Goal: Obtain resource: Obtain resource

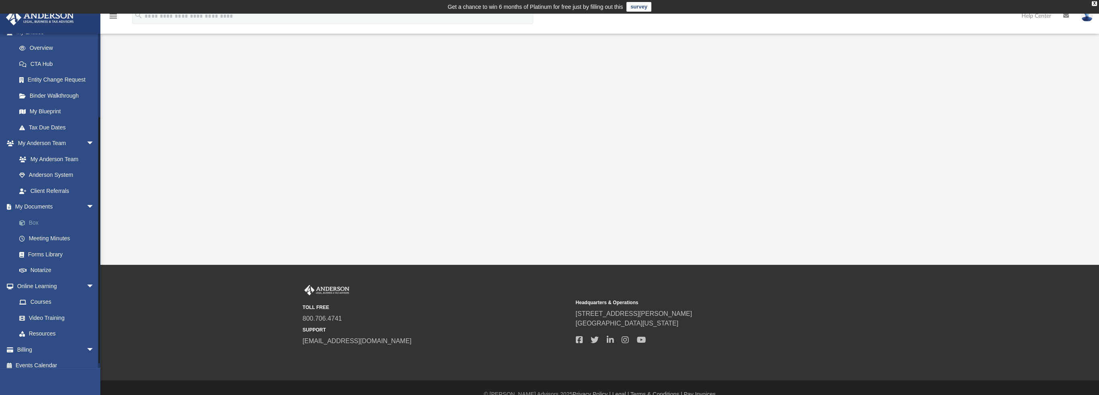
scroll to position [114, 0]
click at [39, 296] on link "Courses" at bounding box center [58, 295] width 95 height 16
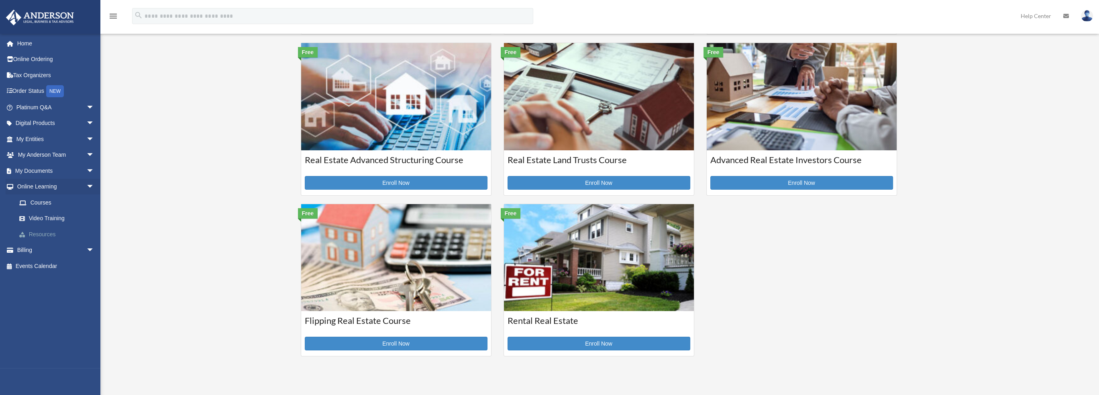
scroll to position [214, 0]
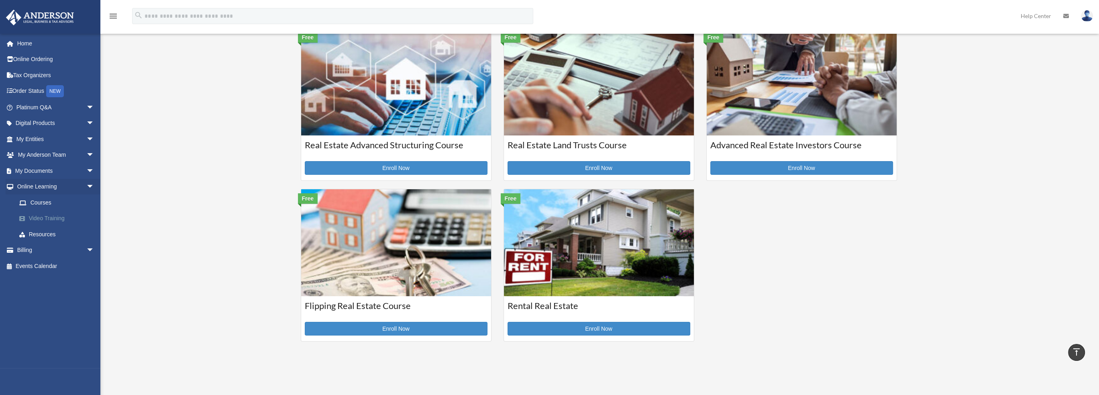
click at [48, 214] on link "Video Training" at bounding box center [58, 218] width 95 height 16
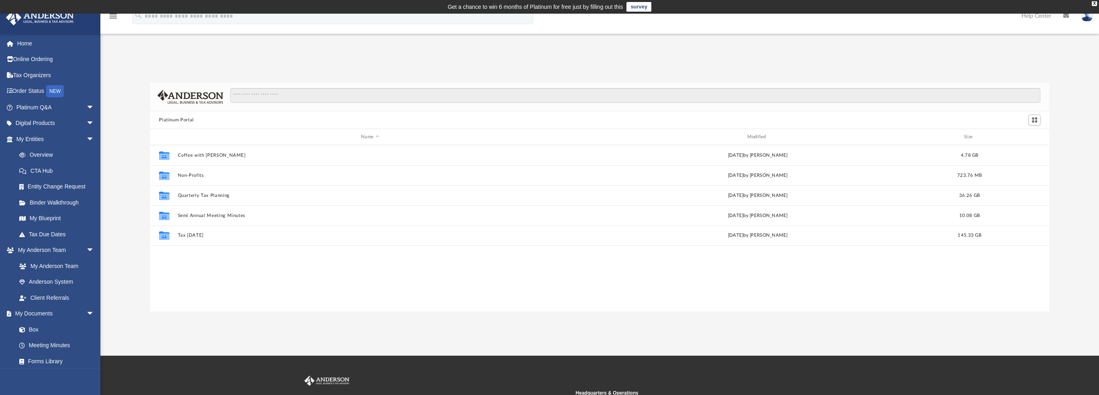
scroll to position [176, 892]
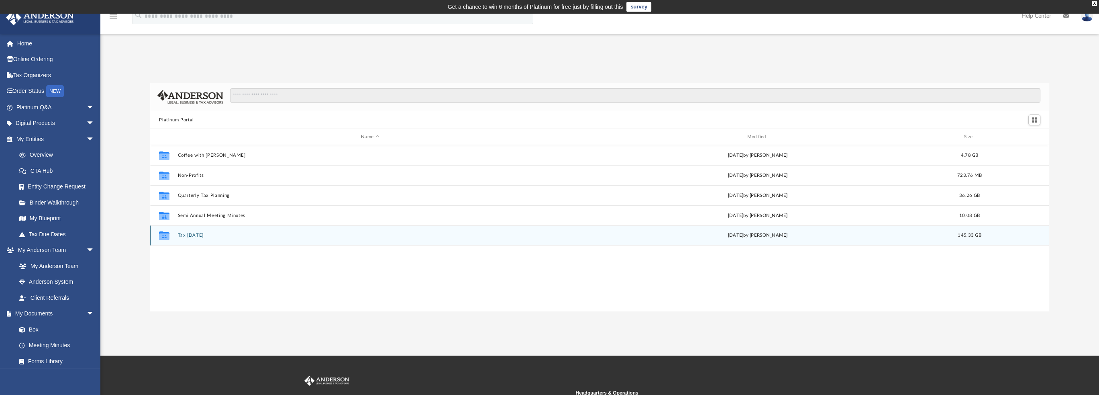
click at [180, 236] on button "Tax Tuesday" at bounding box center [370, 235] width 384 height 5
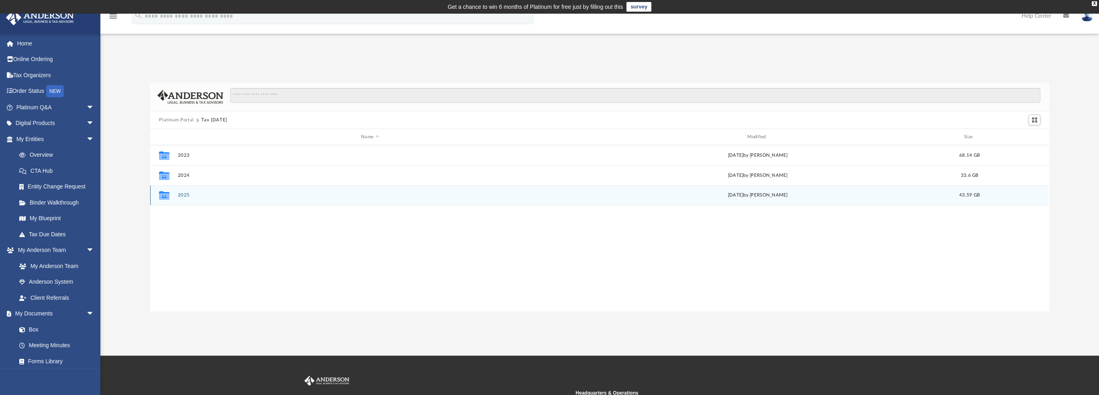
click at [183, 192] on div "Collaborated Folder 2025 Wed Aug 27 2025 by Zyan Treadwell 43.59 GB" at bounding box center [599, 195] width 899 height 20
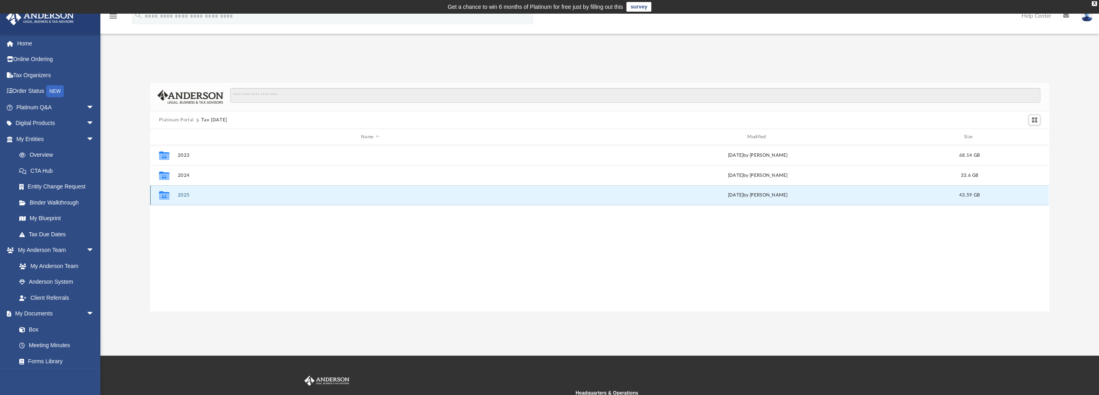
click at [183, 194] on button "2025" at bounding box center [370, 194] width 384 height 5
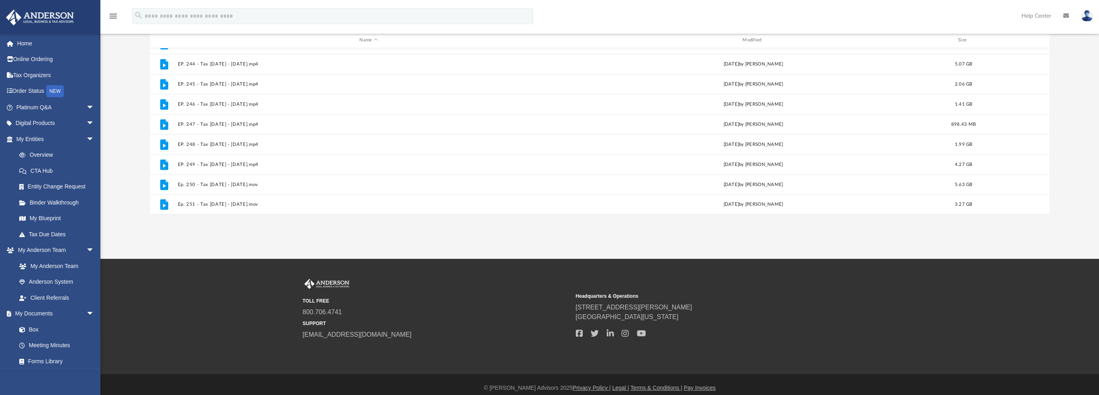
scroll to position [104, 0]
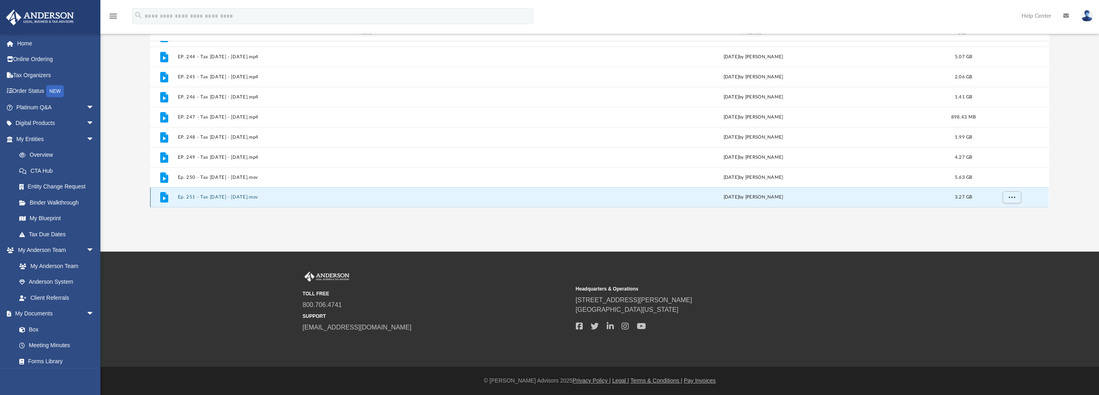
click at [231, 196] on button "Ep. 251 - Tax Tuesday - August 26th, 2025.mov" at bounding box center [369, 196] width 382 height 5
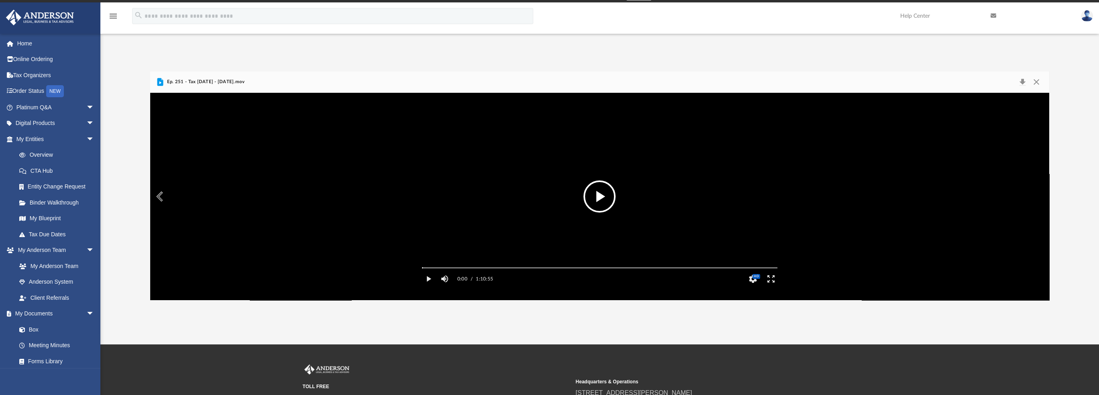
scroll to position [0, 0]
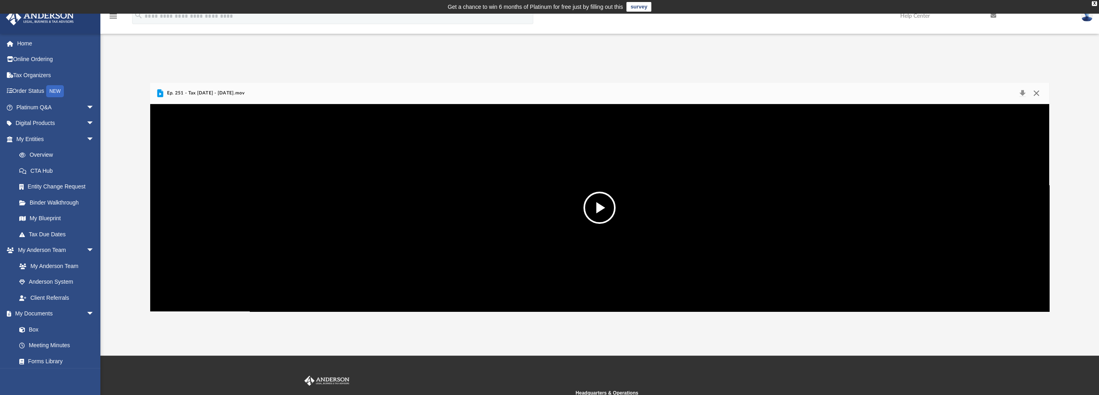
click at [1036, 92] on button "Close" at bounding box center [1036, 93] width 14 height 11
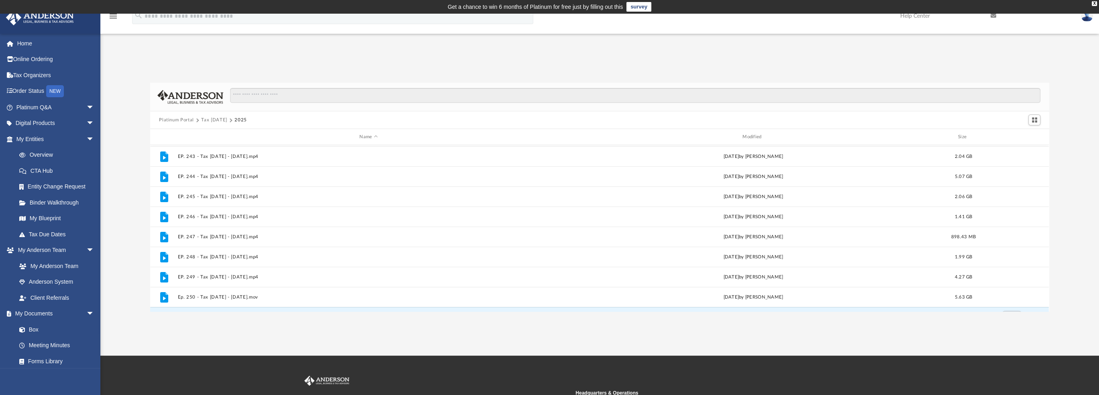
scroll to position [175, 0]
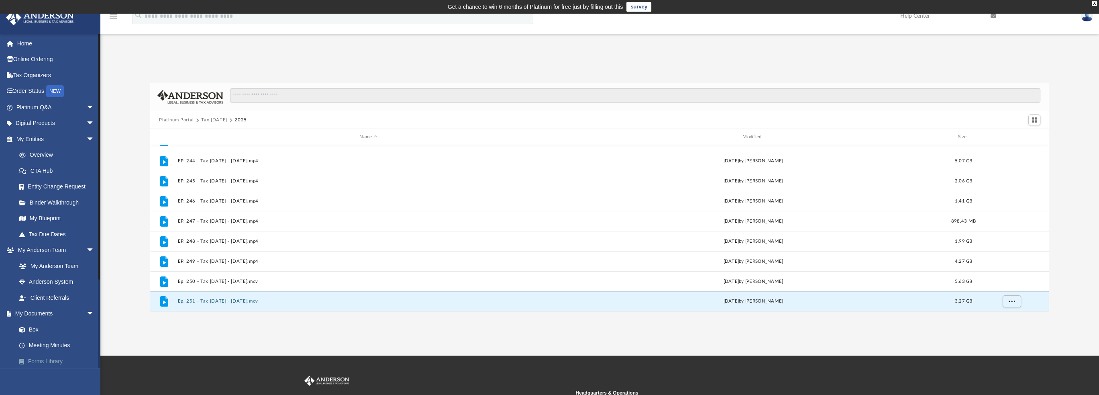
click at [52, 356] on link "Forms Library" at bounding box center [58, 361] width 95 height 16
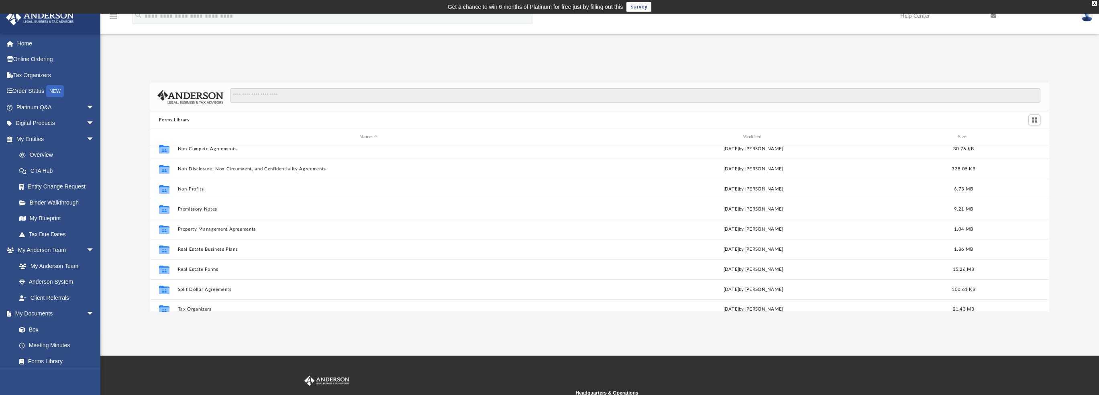
scroll to position [436, 0]
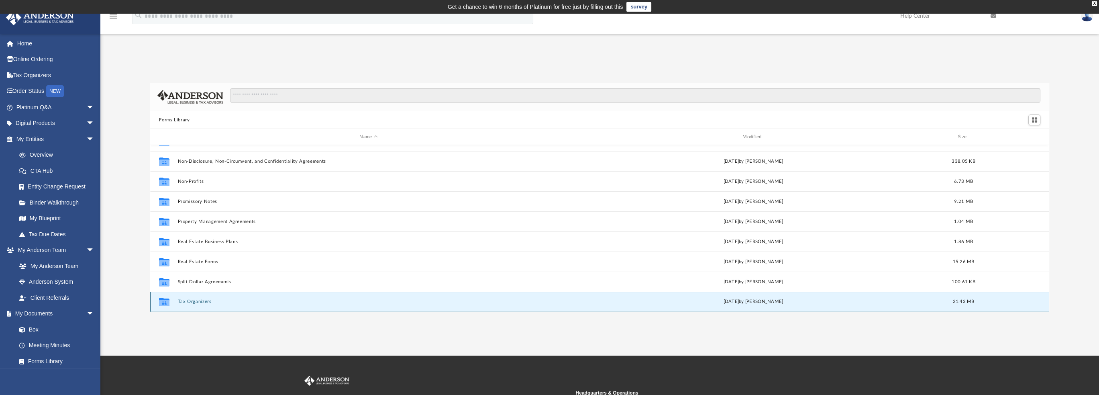
click at [189, 303] on button "Tax Organizers" at bounding box center [369, 301] width 382 height 5
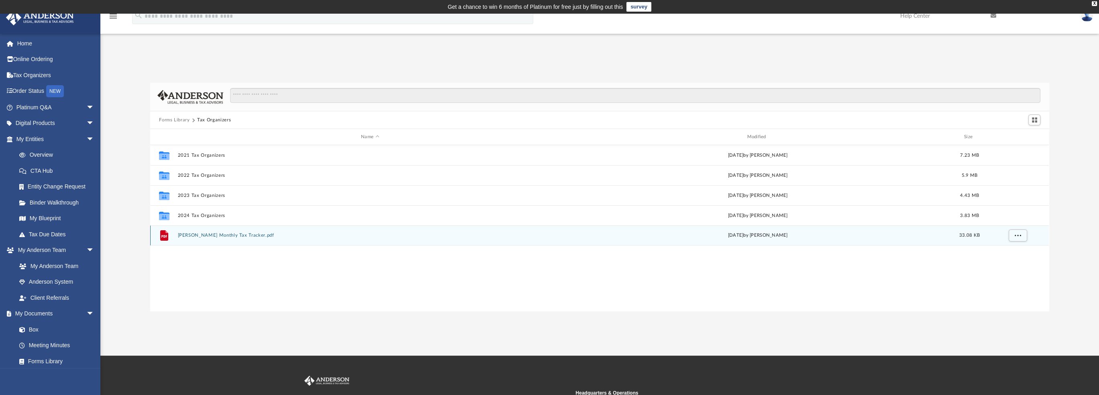
click at [213, 234] on button "Anderson Monthly Tax Tracker.pdf" at bounding box center [370, 235] width 384 height 5
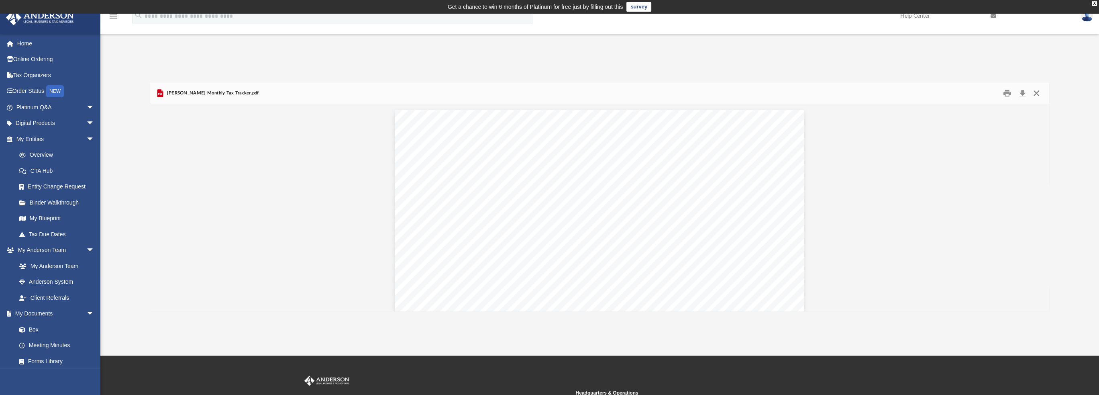
click at [1038, 94] on button "Close" at bounding box center [1036, 93] width 14 height 12
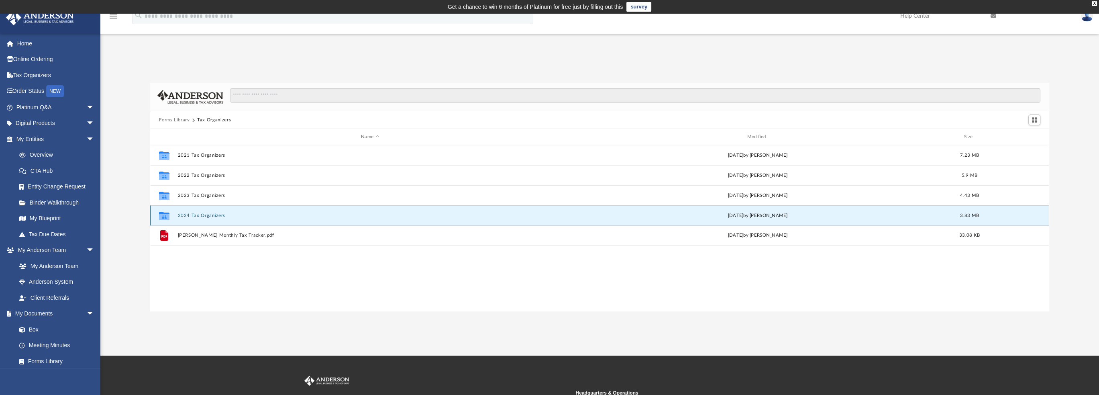
click at [206, 216] on button "2024 Tax Organizers" at bounding box center [370, 215] width 384 height 5
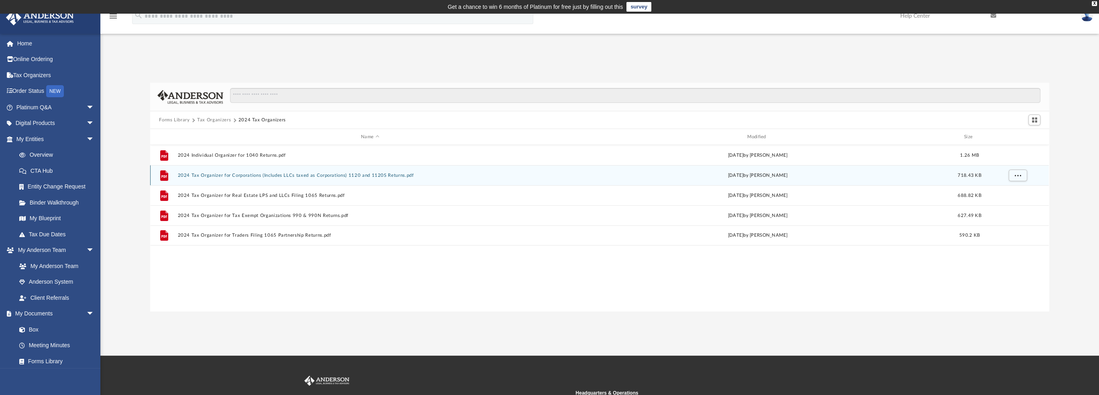
click at [220, 171] on div "File 2024 Tax Organizer for Corporations (Includes LLCs taxed as Corporations) …" at bounding box center [599, 175] width 899 height 20
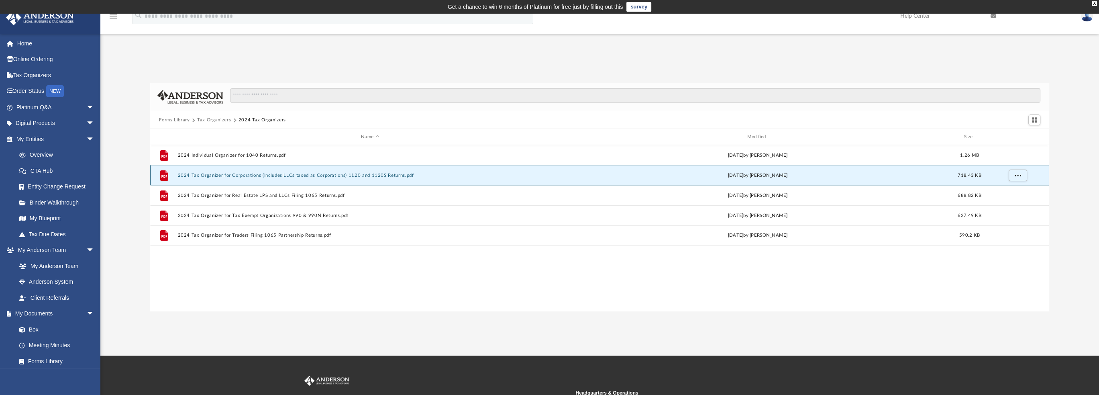
click at [220, 175] on button "2024 Tax Organizer for Corporations (Includes LLCs taxed as Corporations) 1120 …" at bounding box center [370, 175] width 384 height 5
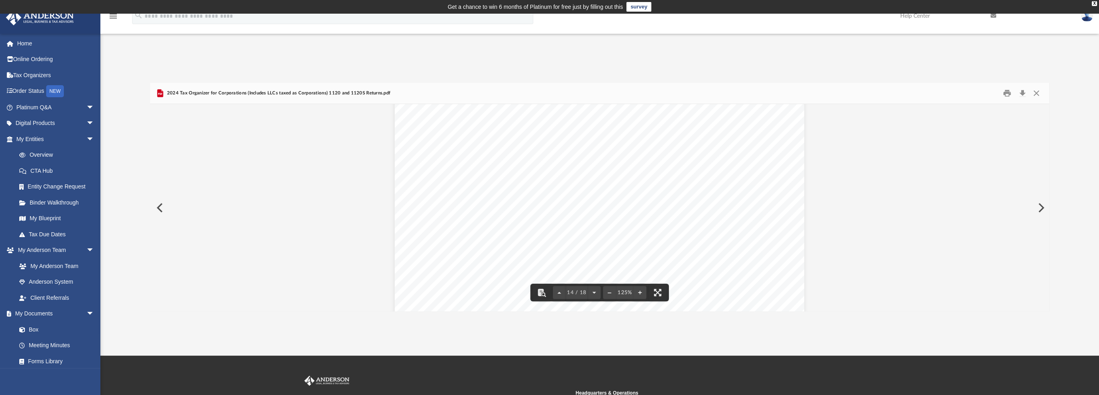
scroll to position [6855, 0]
click at [1039, 94] on button "Close" at bounding box center [1036, 93] width 14 height 12
